Goal: Task Accomplishment & Management: Manage account settings

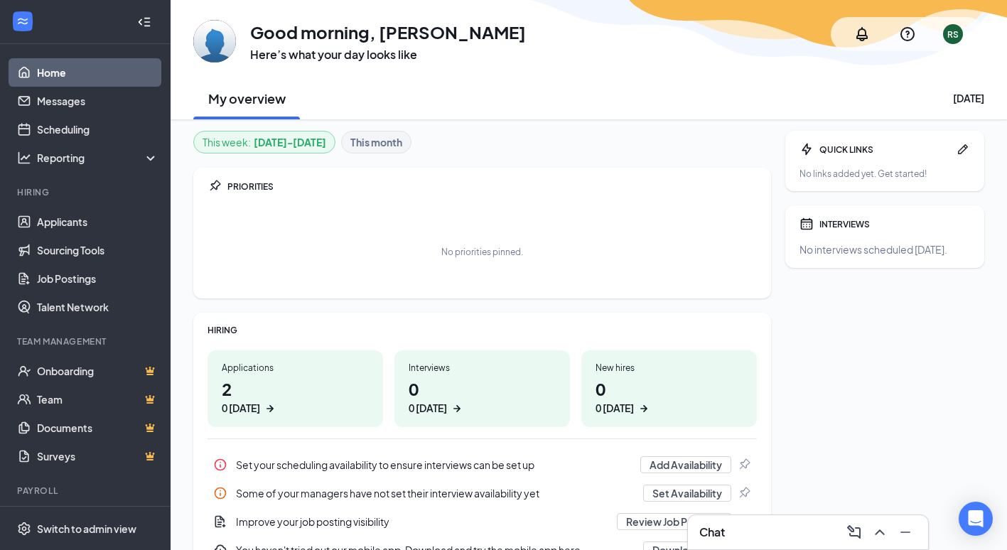
click at [238, 388] on h1 "2 0 today" at bounding box center [295, 396] width 147 height 39
click at [67, 226] on link "Applicants" at bounding box center [98, 222] width 122 height 28
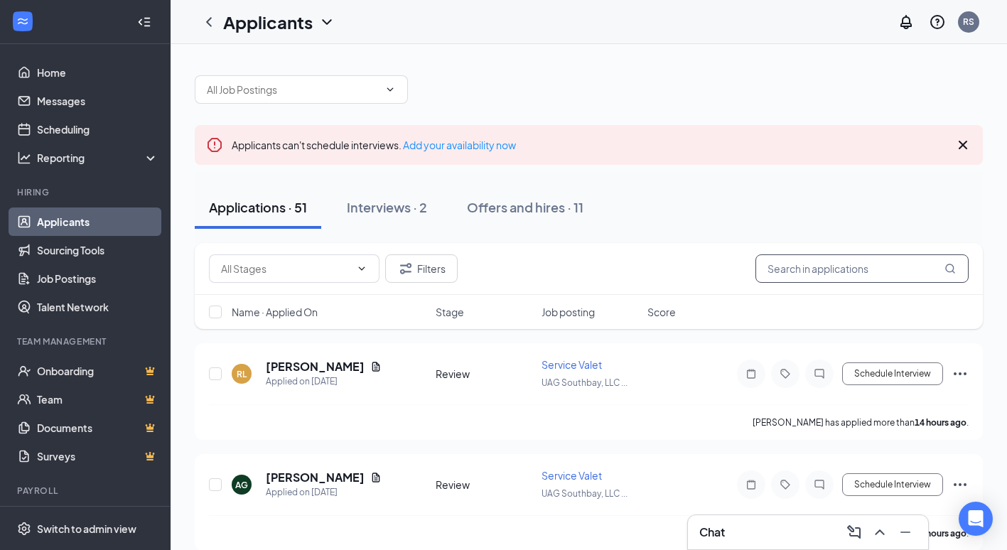
click at [834, 272] on input "text" at bounding box center [862, 268] width 213 height 28
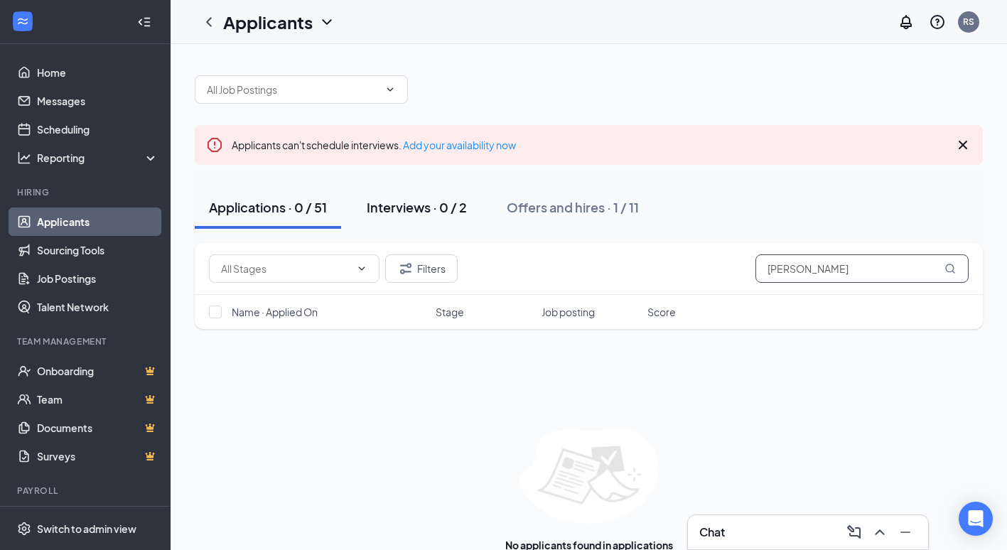
type input "tellez"
click at [429, 204] on div "Interviews · 0 / 2" at bounding box center [417, 207] width 100 height 18
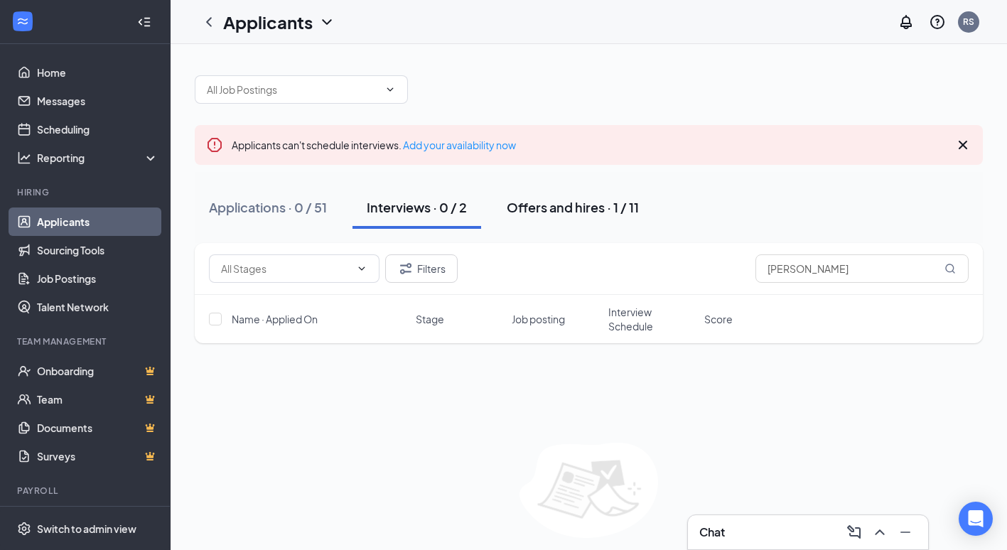
click at [520, 211] on div "Offers and hires · 1 / 11" at bounding box center [573, 207] width 132 height 18
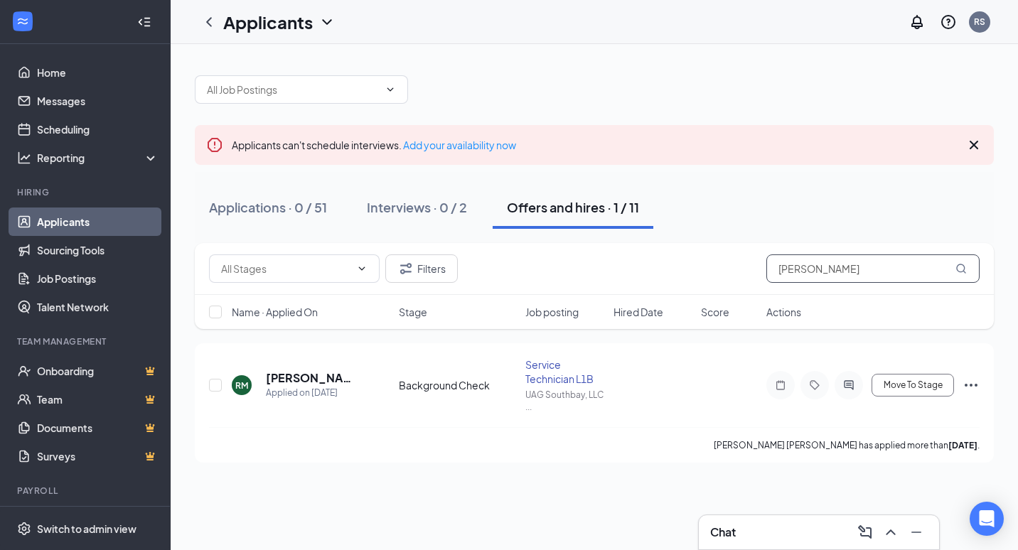
click at [962, 270] on icon "MagnifyingGlass" at bounding box center [960, 268] width 11 height 11
click at [961, 266] on icon "MagnifyingGlass" at bounding box center [960, 268] width 11 height 11
click at [965, 263] on icon "MagnifyingGlass" at bounding box center [960, 268] width 11 height 11
click at [894, 280] on input "tellez" at bounding box center [872, 268] width 213 height 28
drag, startPoint x: 858, startPoint y: 280, endPoint x: 785, endPoint y: 283, distance: 72.6
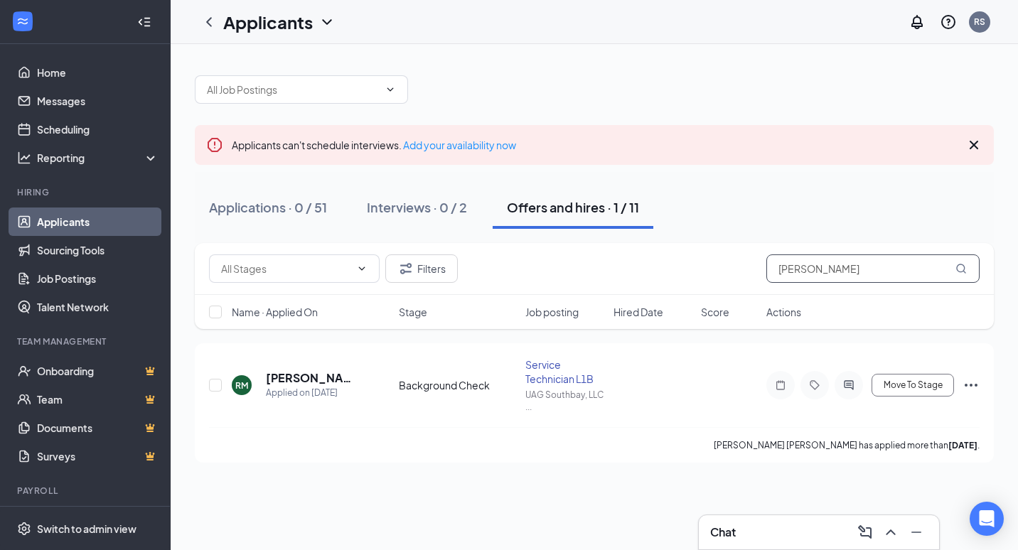
click at [857, 281] on input "tellez" at bounding box center [872, 268] width 213 height 28
click at [810, 270] on input "tellez" at bounding box center [872, 268] width 213 height 28
click at [962, 266] on icon "MagnifyingGlass" at bounding box center [960, 268] width 11 height 11
click at [810, 267] on input "tellez" at bounding box center [872, 268] width 213 height 28
click at [977, 141] on icon "Cross" at bounding box center [974, 145] width 9 height 9
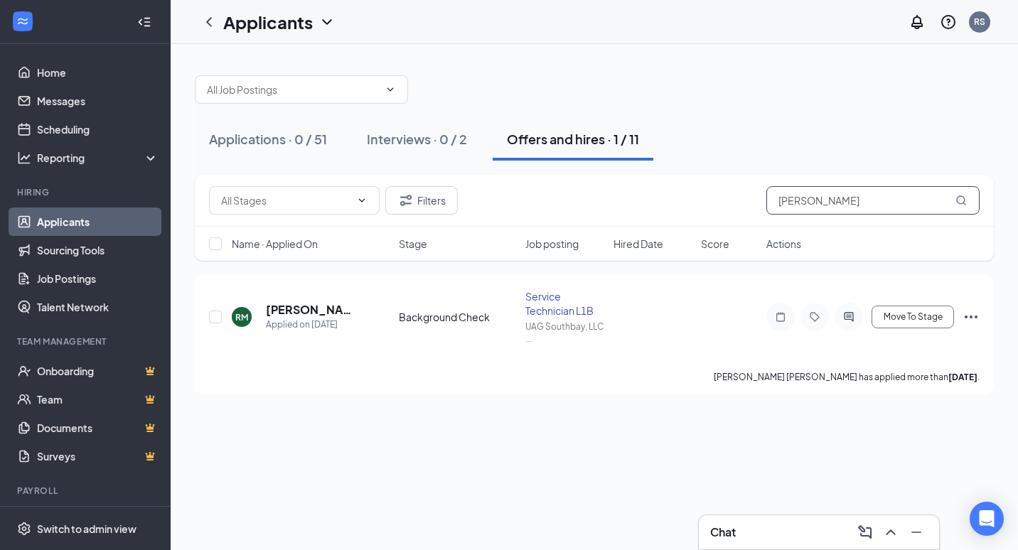
click at [842, 201] on input "tellez" at bounding box center [872, 200] width 213 height 28
type input "t"
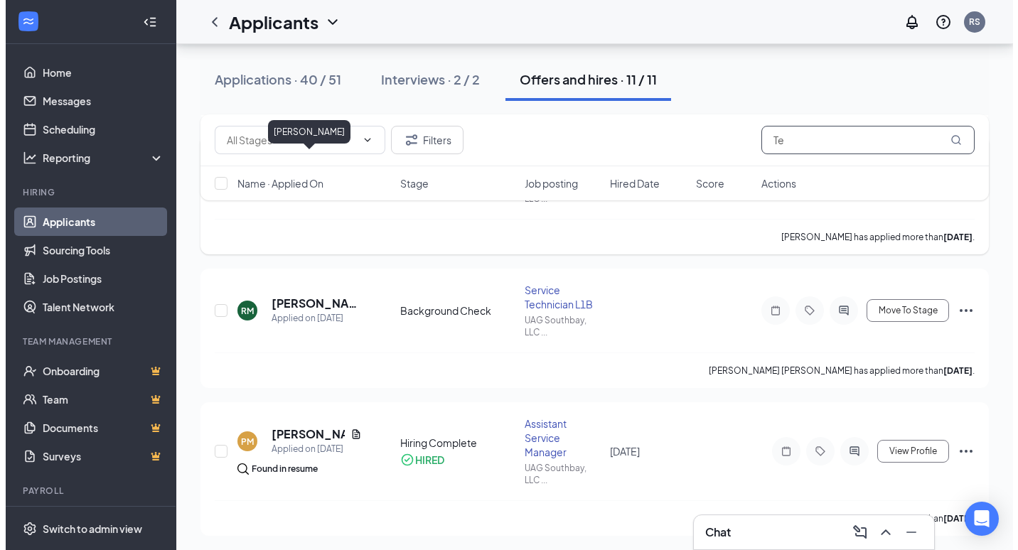
scroll to position [284, 0]
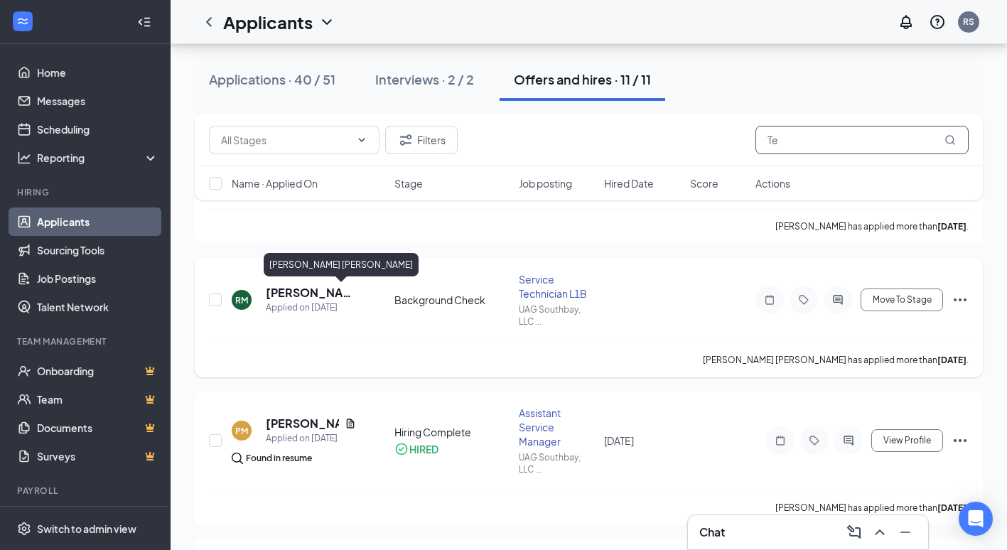
type input "Te"
click at [279, 293] on h5 "Ricardo Merino Tellez" at bounding box center [311, 293] width 90 height 16
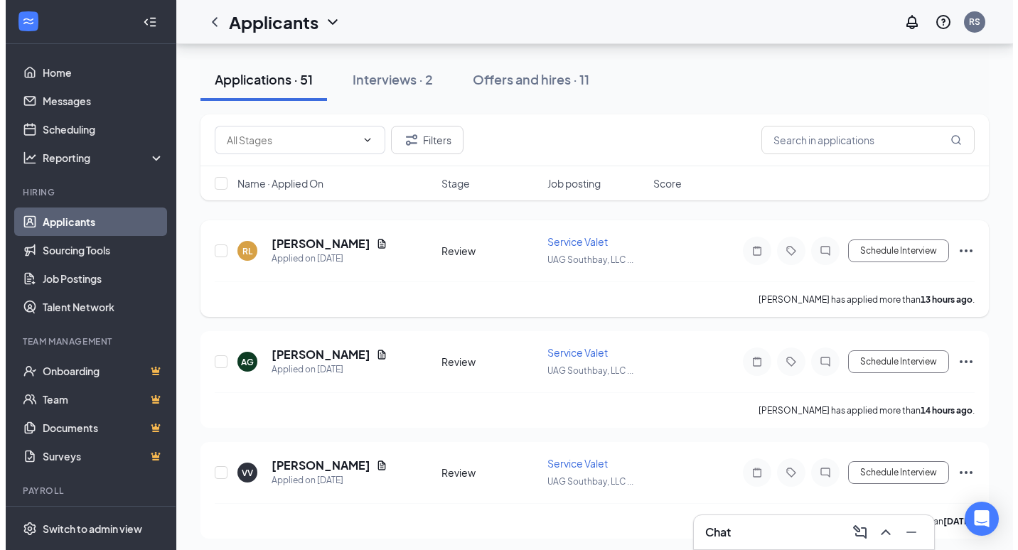
scroll to position [142, 0]
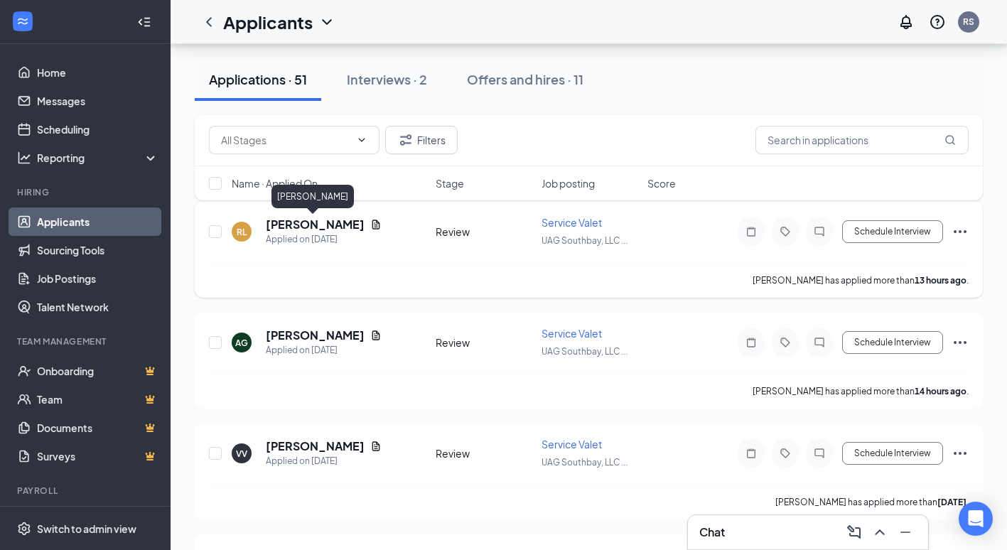
click at [323, 230] on h5 "[PERSON_NAME]" at bounding box center [315, 225] width 99 height 16
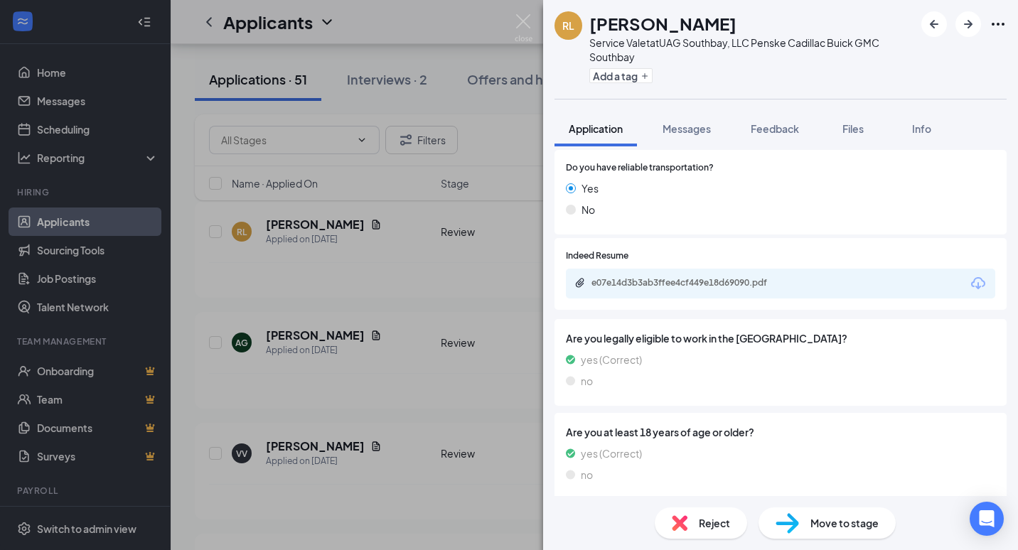
scroll to position [544, 0]
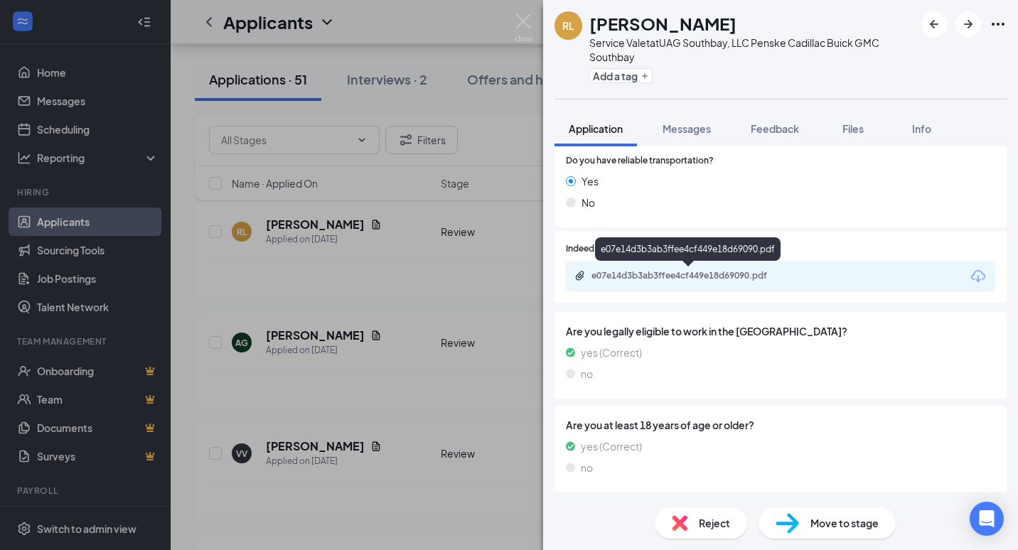
click at [673, 272] on div "e07e14d3b3ab3ffee4cf449e18d69090.pdf" at bounding box center [690, 275] width 199 height 11
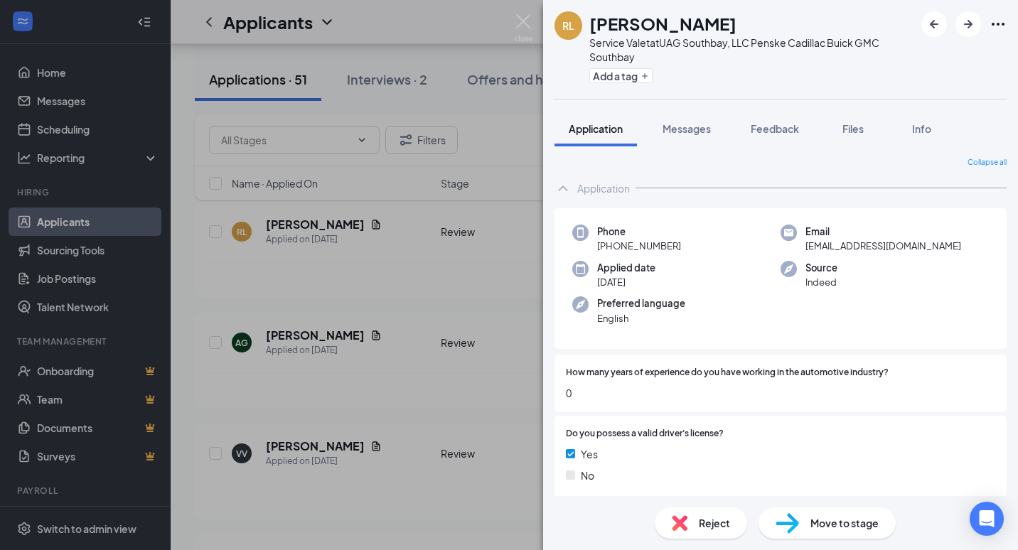
scroll to position [0, 0]
click at [525, 20] on img at bounding box center [524, 28] width 18 height 28
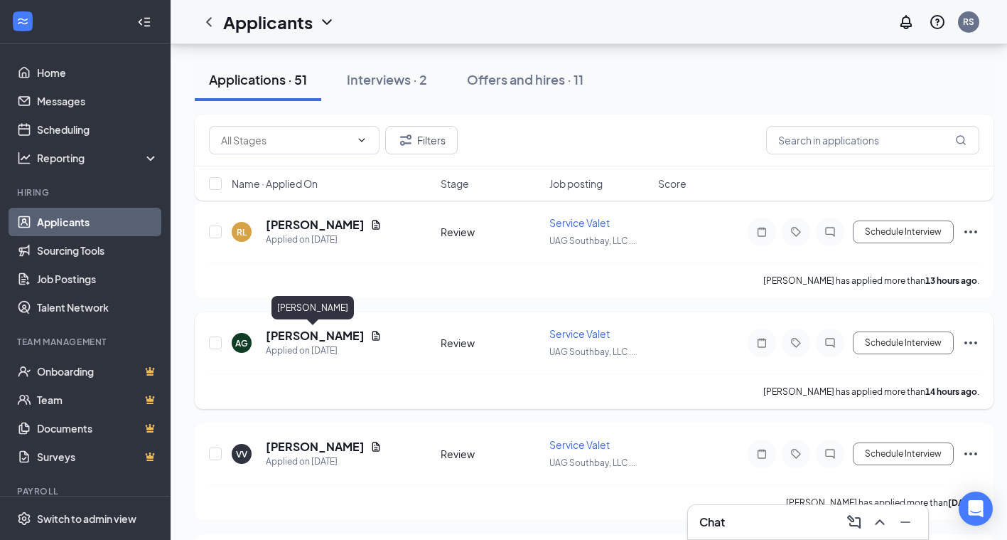
click at [311, 337] on h5 "[PERSON_NAME]" at bounding box center [315, 336] width 99 height 16
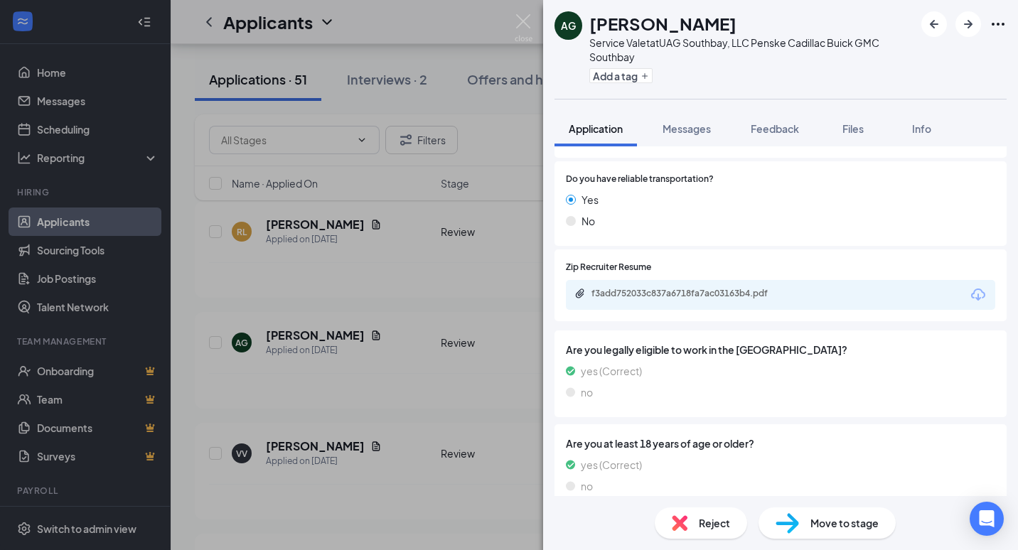
scroll to position [544, 0]
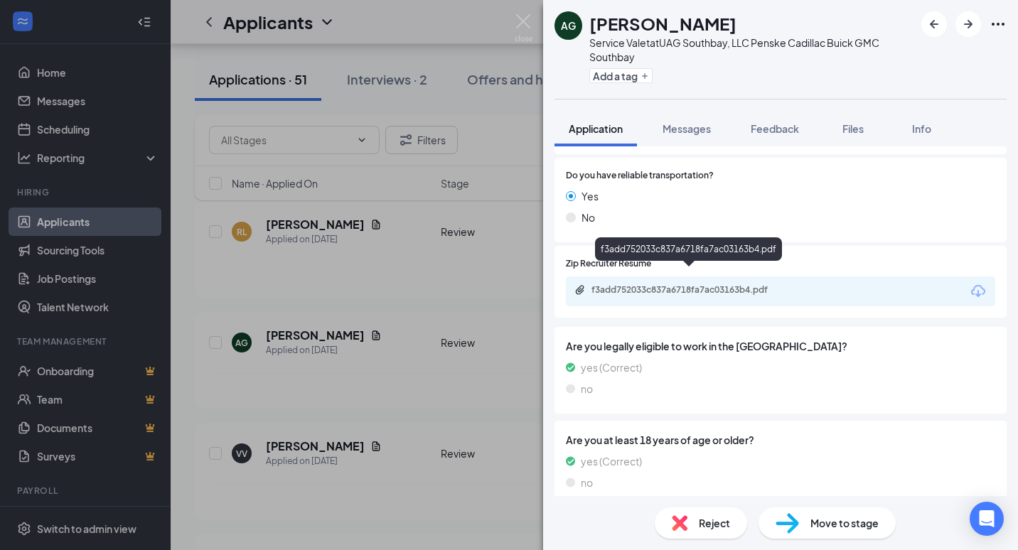
click at [638, 284] on div "f3add752033c837a6718fa7ac03163b4.pdf" at bounding box center [690, 289] width 199 height 11
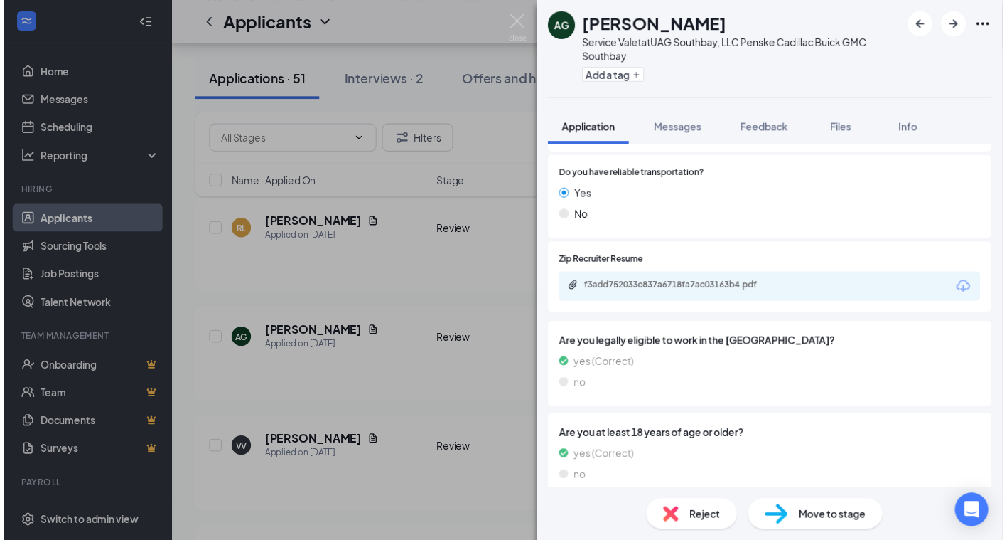
scroll to position [539, 0]
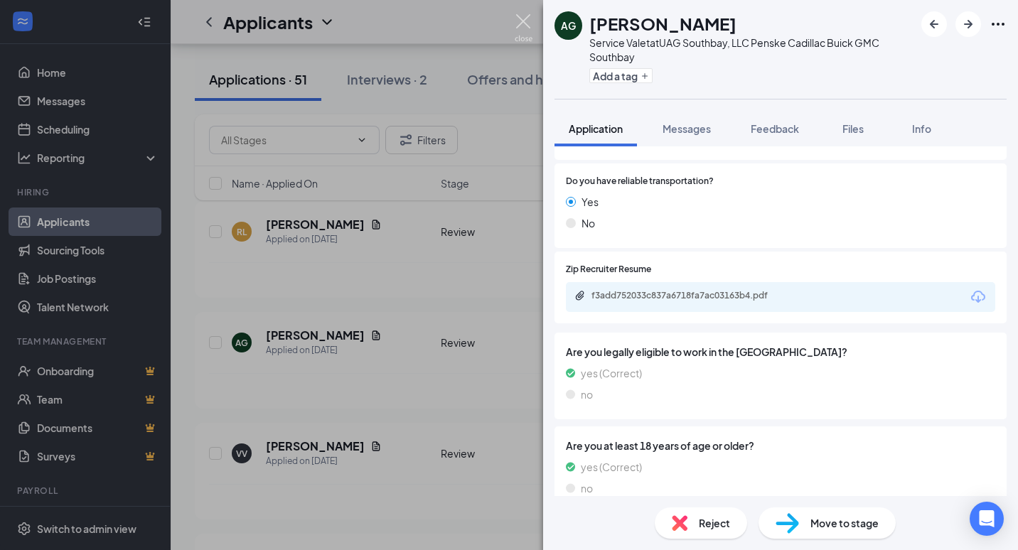
click at [524, 15] on img at bounding box center [524, 28] width 18 height 28
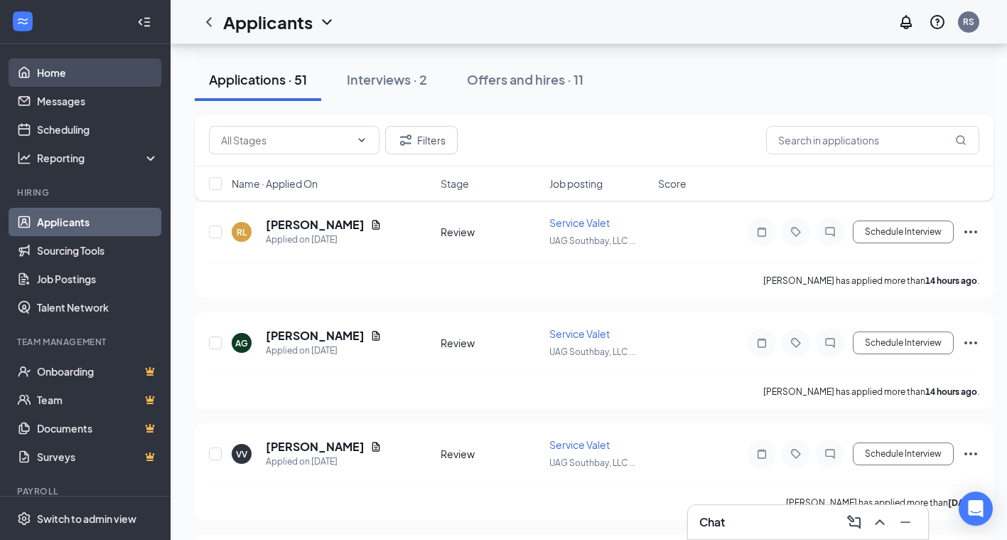
click at [60, 72] on link "Home" at bounding box center [98, 72] width 122 height 28
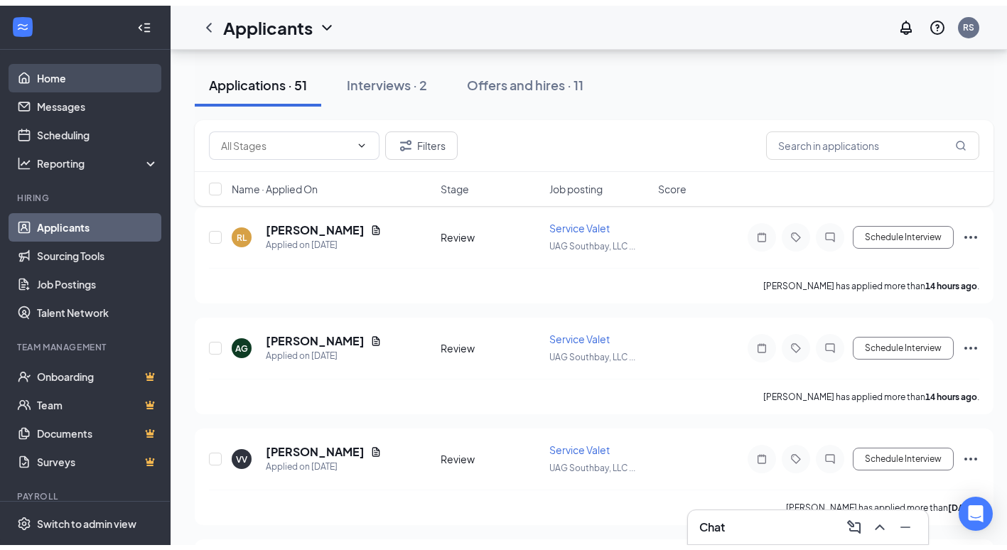
scroll to position [98, 0]
